Goal: Information Seeking & Learning: Learn about a topic

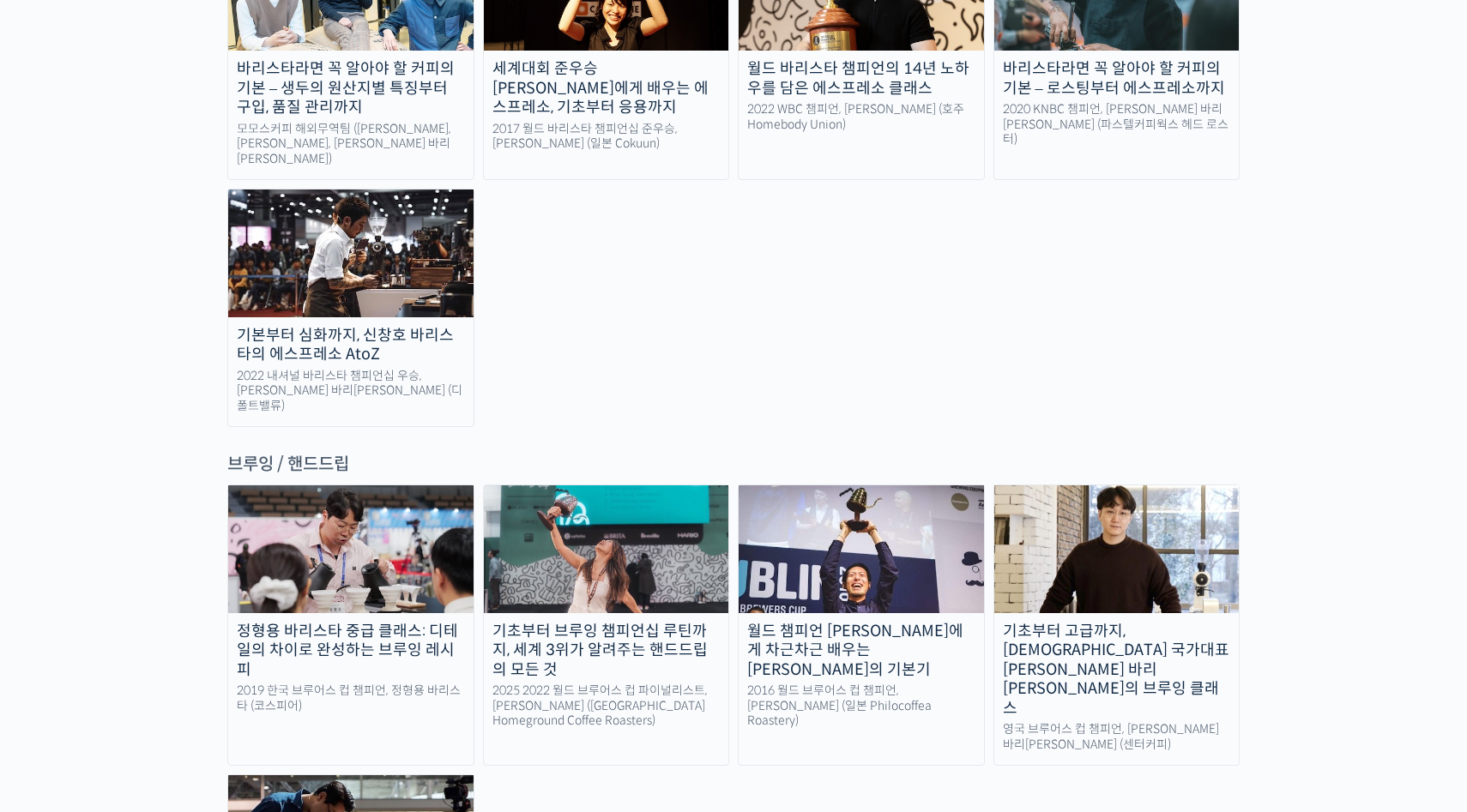
click at [1163, 485] on img at bounding box center [1116, 548] width 245 height 127
